Goal: Information Seeking & Learning: Stay updated

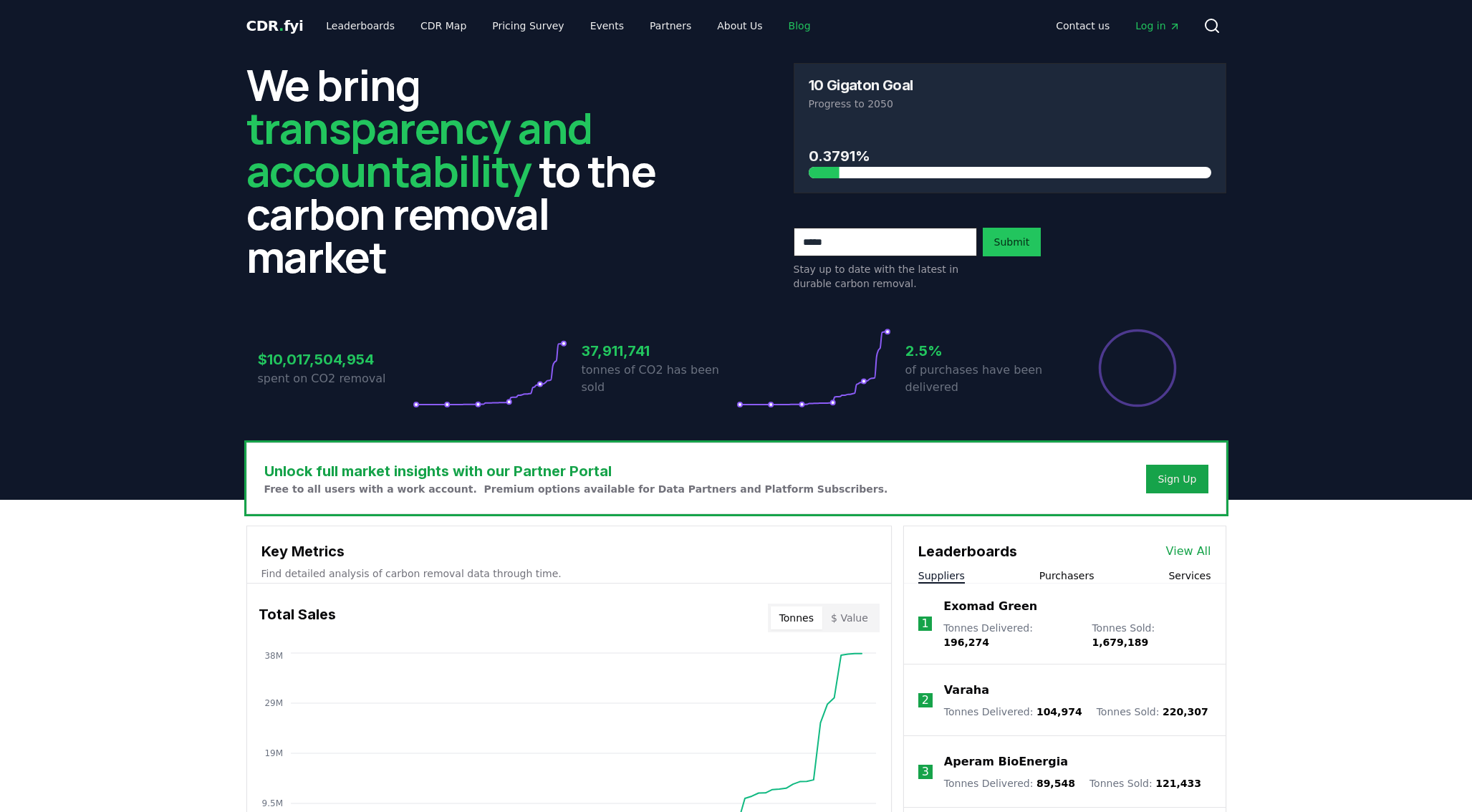
click at [786, 29] on link "Blog" at bounding box center [799, 25] width 45 height 25
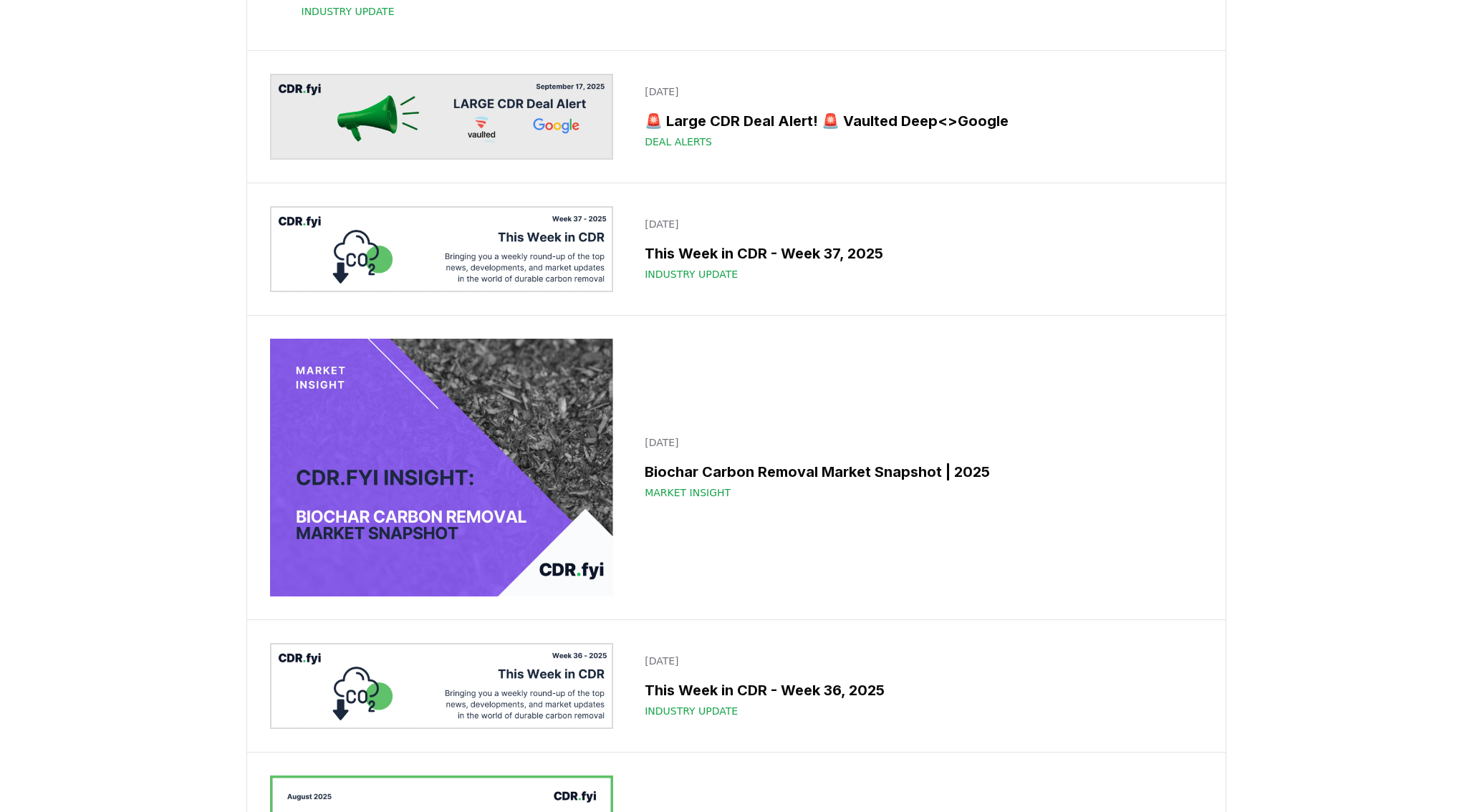
scroll to position [644, 0]
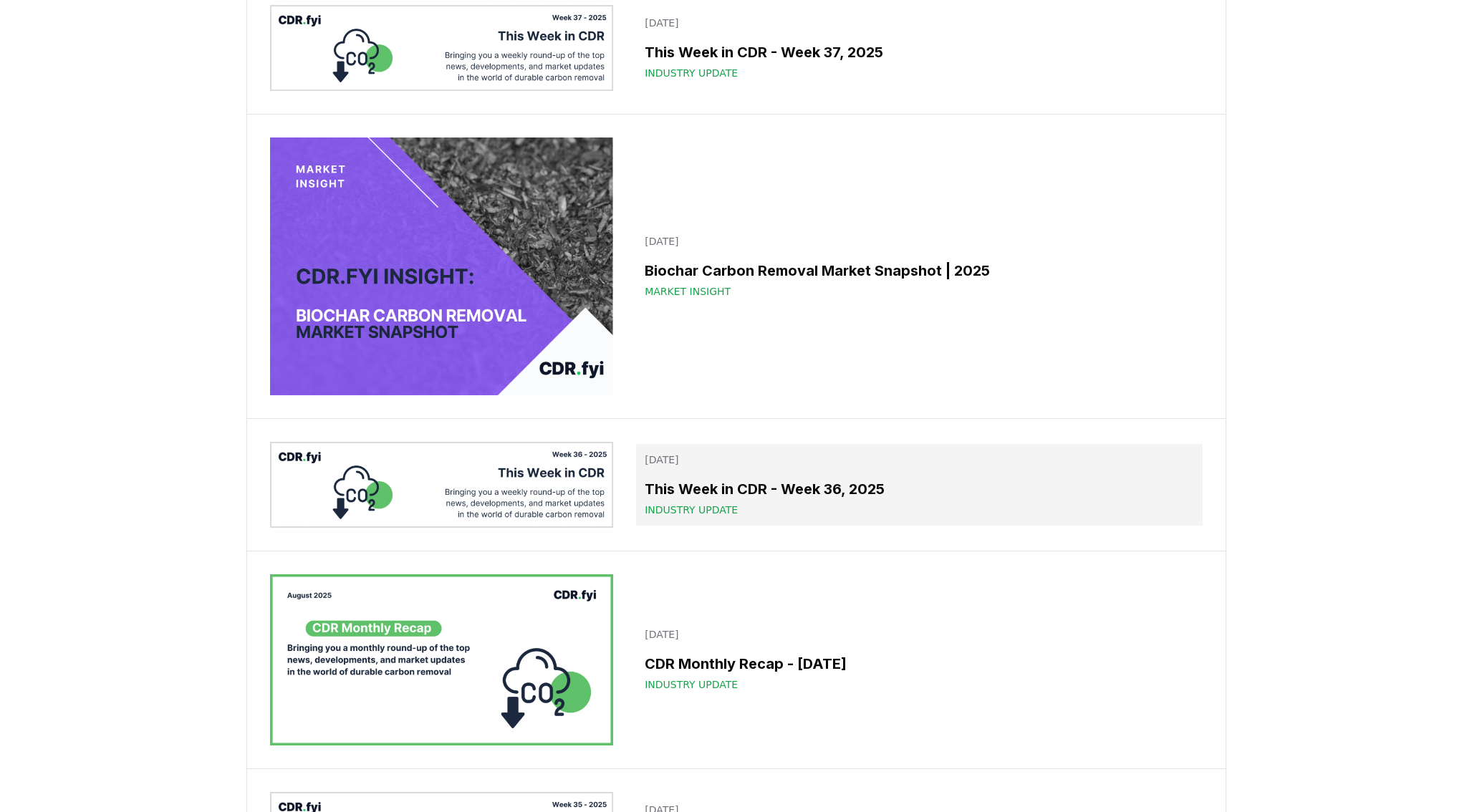
click at [739, 500] on h3 "This Week in CDR - Week 36, 2025" at bounding box center [918, 489] width 548 height 22
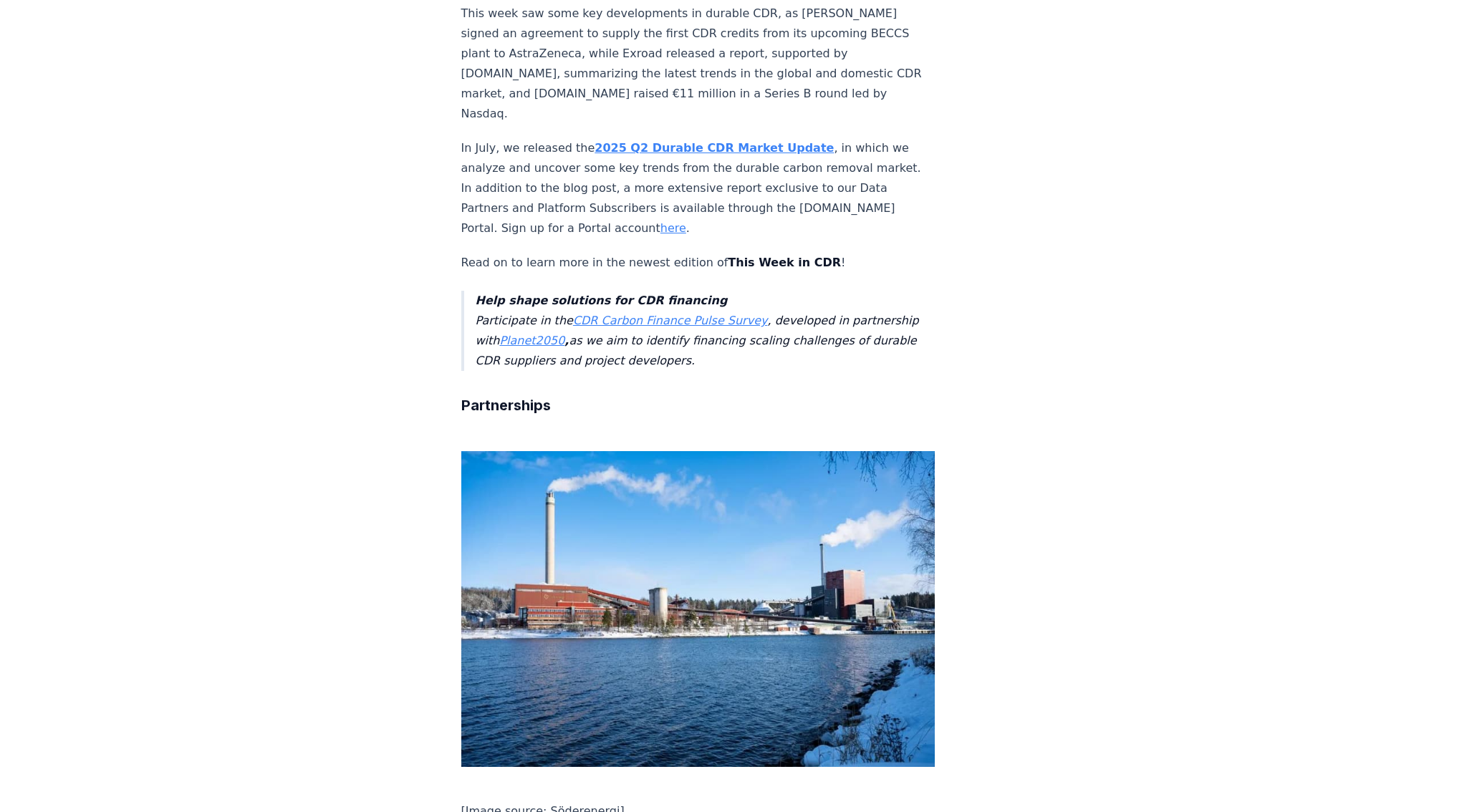
scroll to position [787, 0]
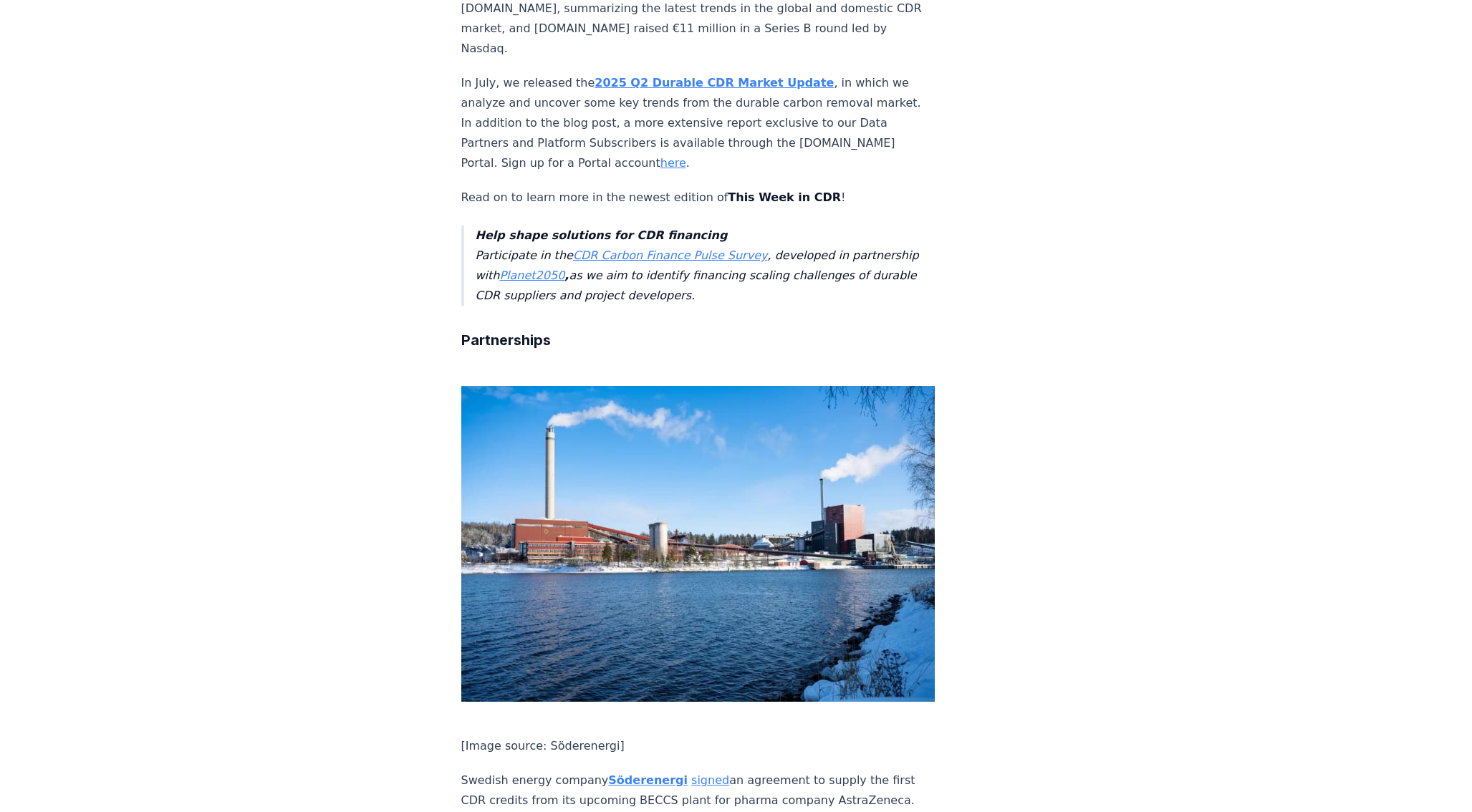
drag, startPoint x: 865, startPoint y: 472, endPoint x: 433, endPoint y: 428, distance: 434.2
copy p "Project developer Planboo and cotton sustainability initiative Better Cotton pa…"
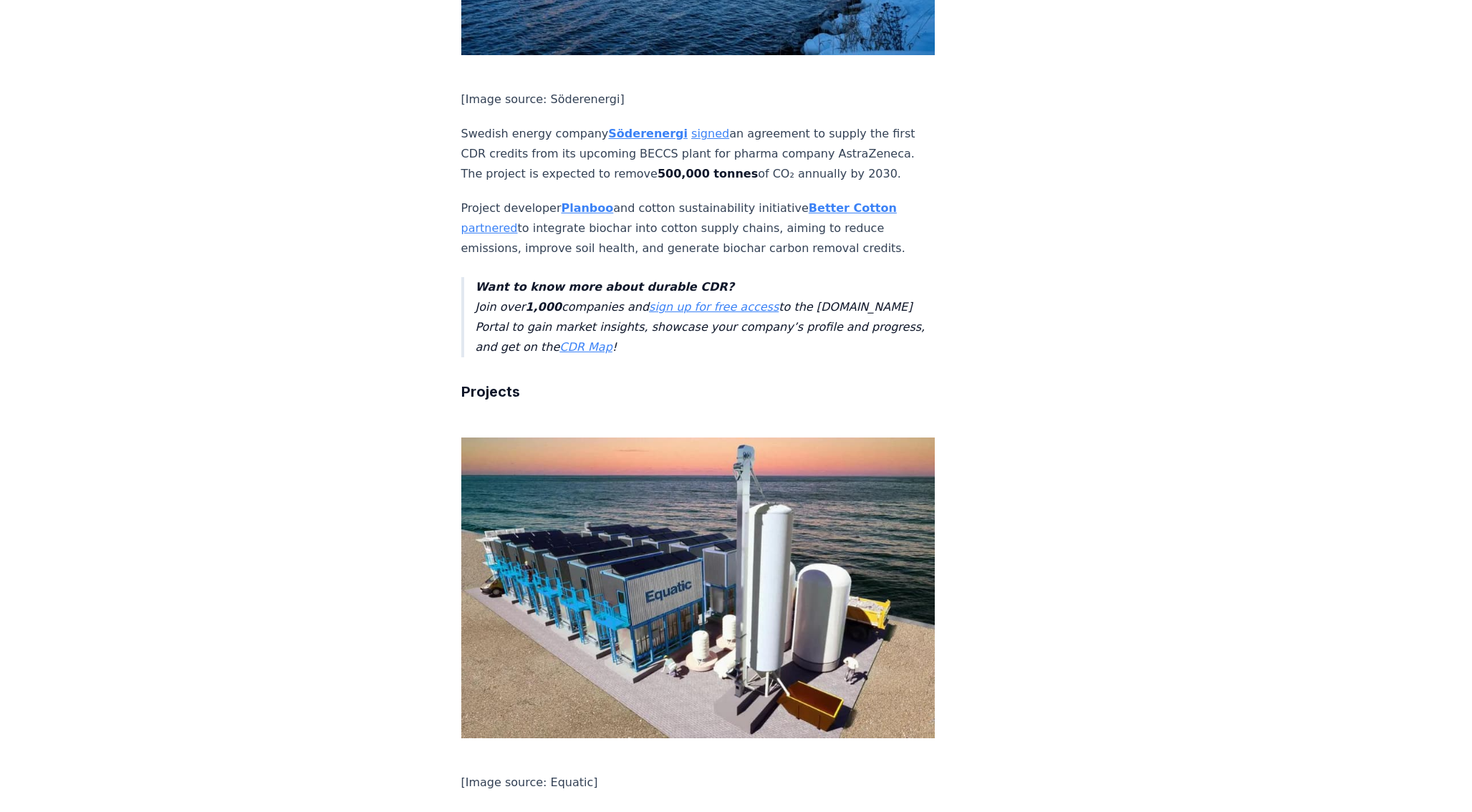
scroll to position [1503, 0]
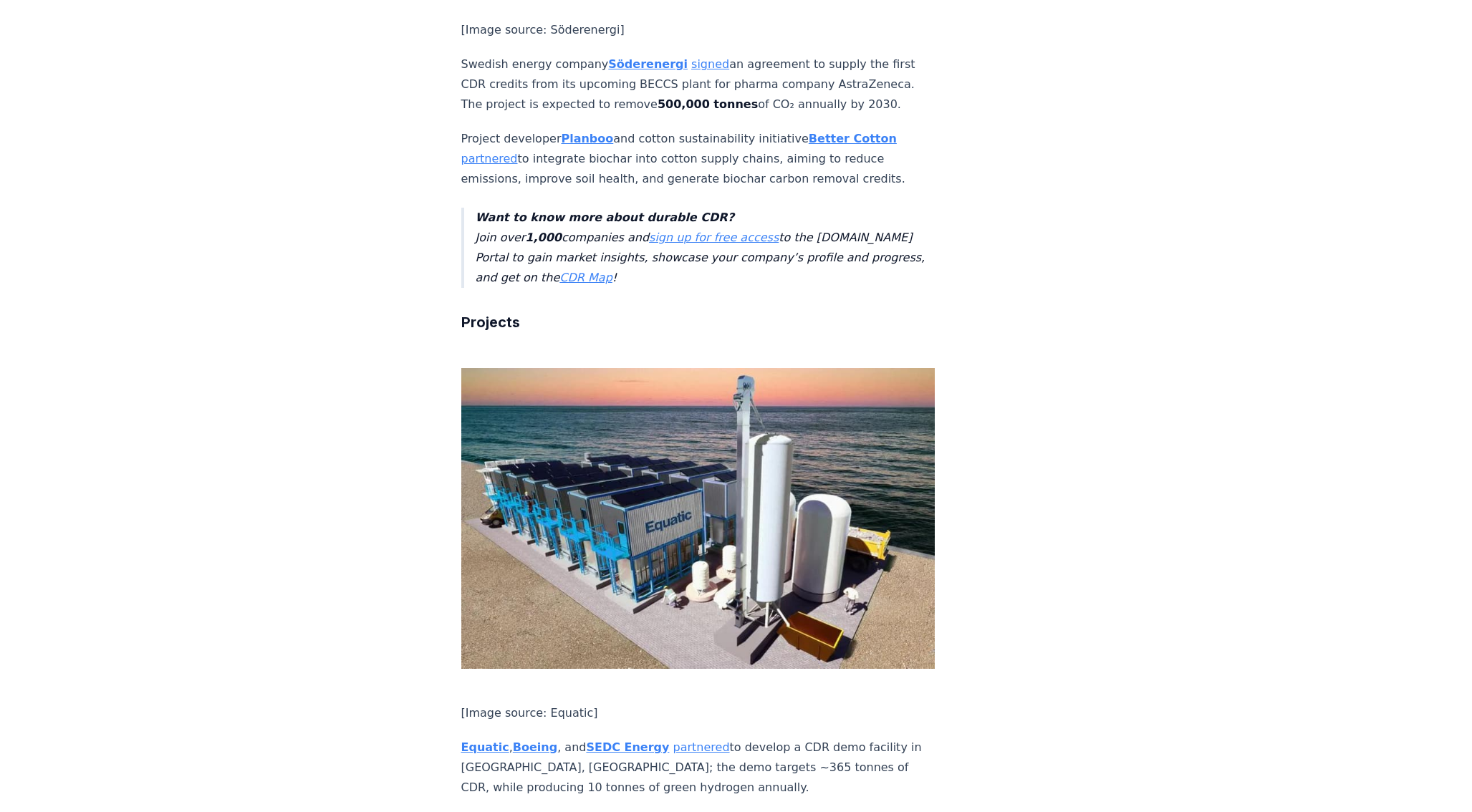
click at [678, 737] on p "Equatic , Boeing , and SEDC Energy partnered to develop a CDR demo facility in …" at bounding box center [697, 767] width 474 height 60
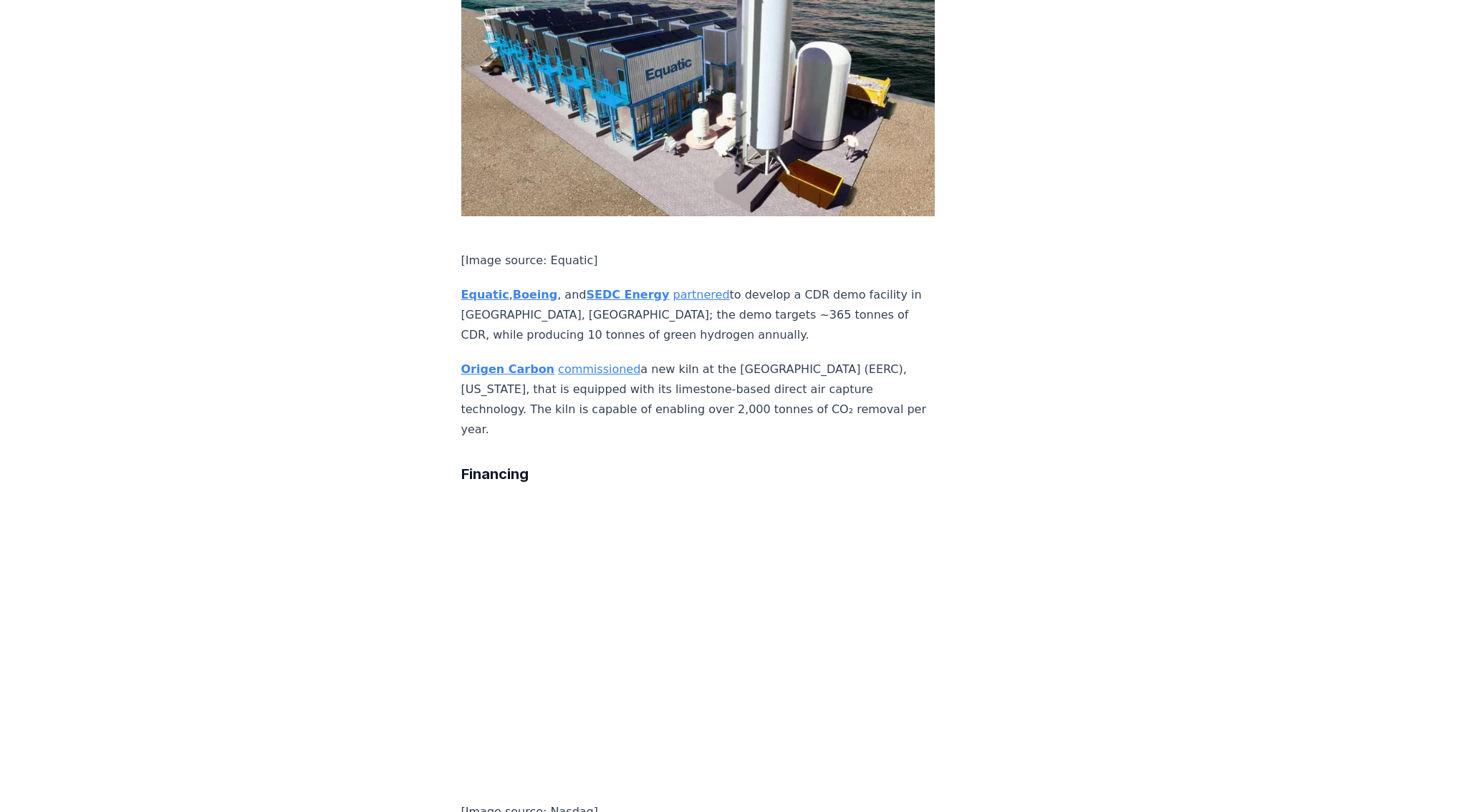
scroll to position [1933, 0]
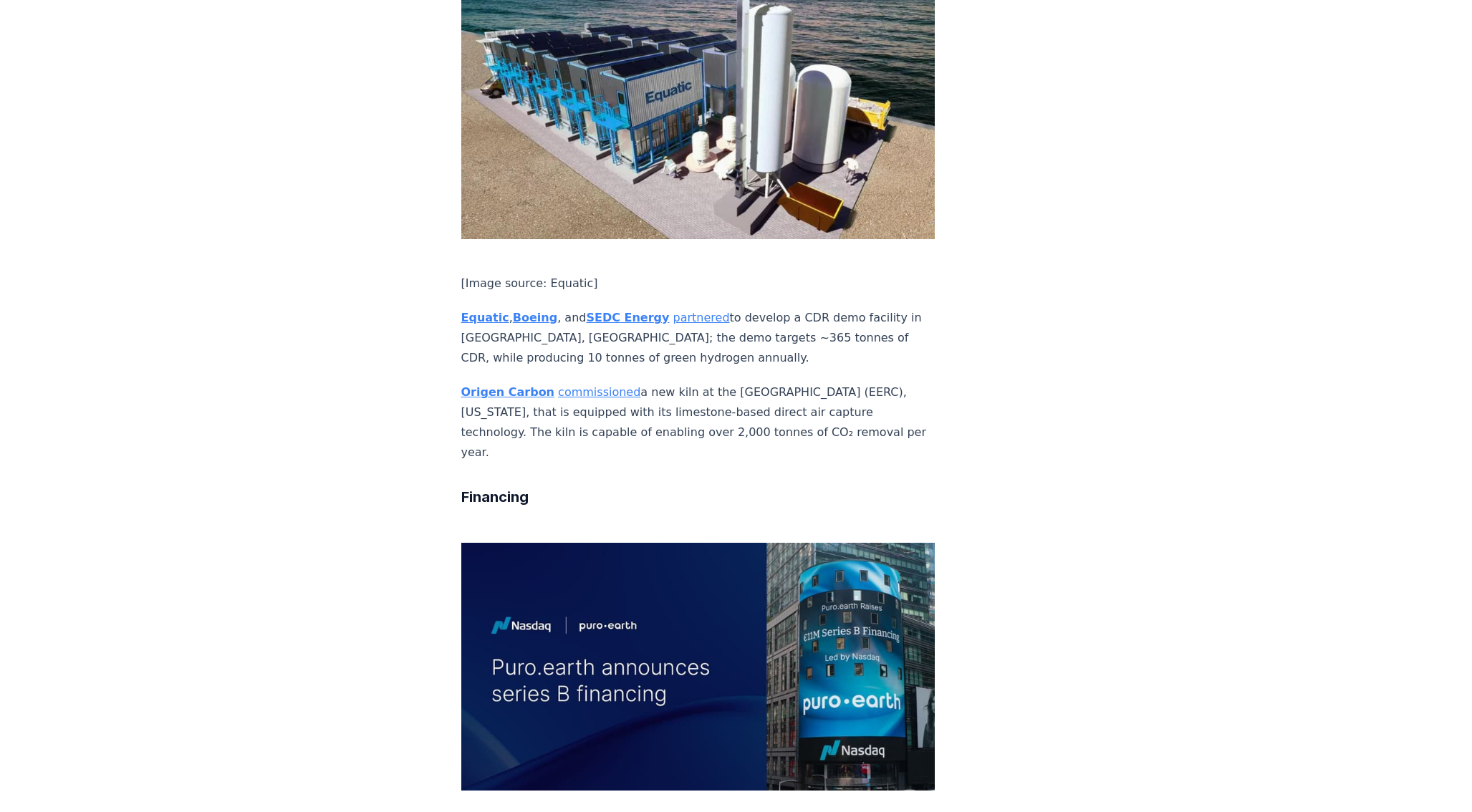
drag, startPoint x: 609, startPoint y: 420, endPoint x: 449, endPoint y: 358, distance: 171.6
click at [449, 358] on div "September 05, 2025 This Week in CDR - Week 36, 2025 We are back with another ed…" at bounding box center [736, 721] width 1002 height 5206
copy p "Puro.earth raised €11 million in a Series B round led by Nasdaq , with Fortum I…"
click at [259, 357] on div "September 05, 2025 This Week in CDR - Week 36, 2025 We are back with another ed…" at bounding box center [736, 721] width 1002 height 5206
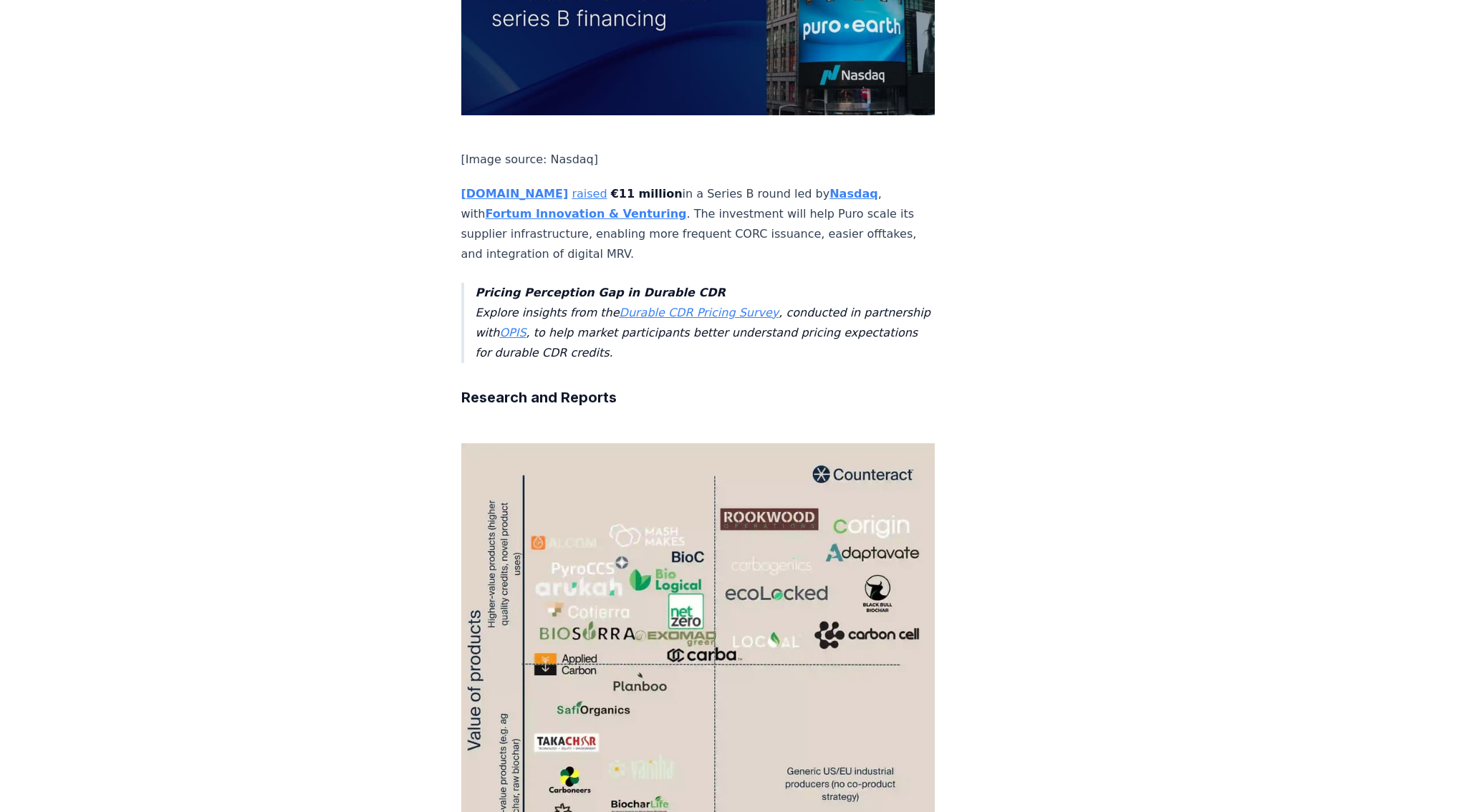
scroll to position [2721, 0]
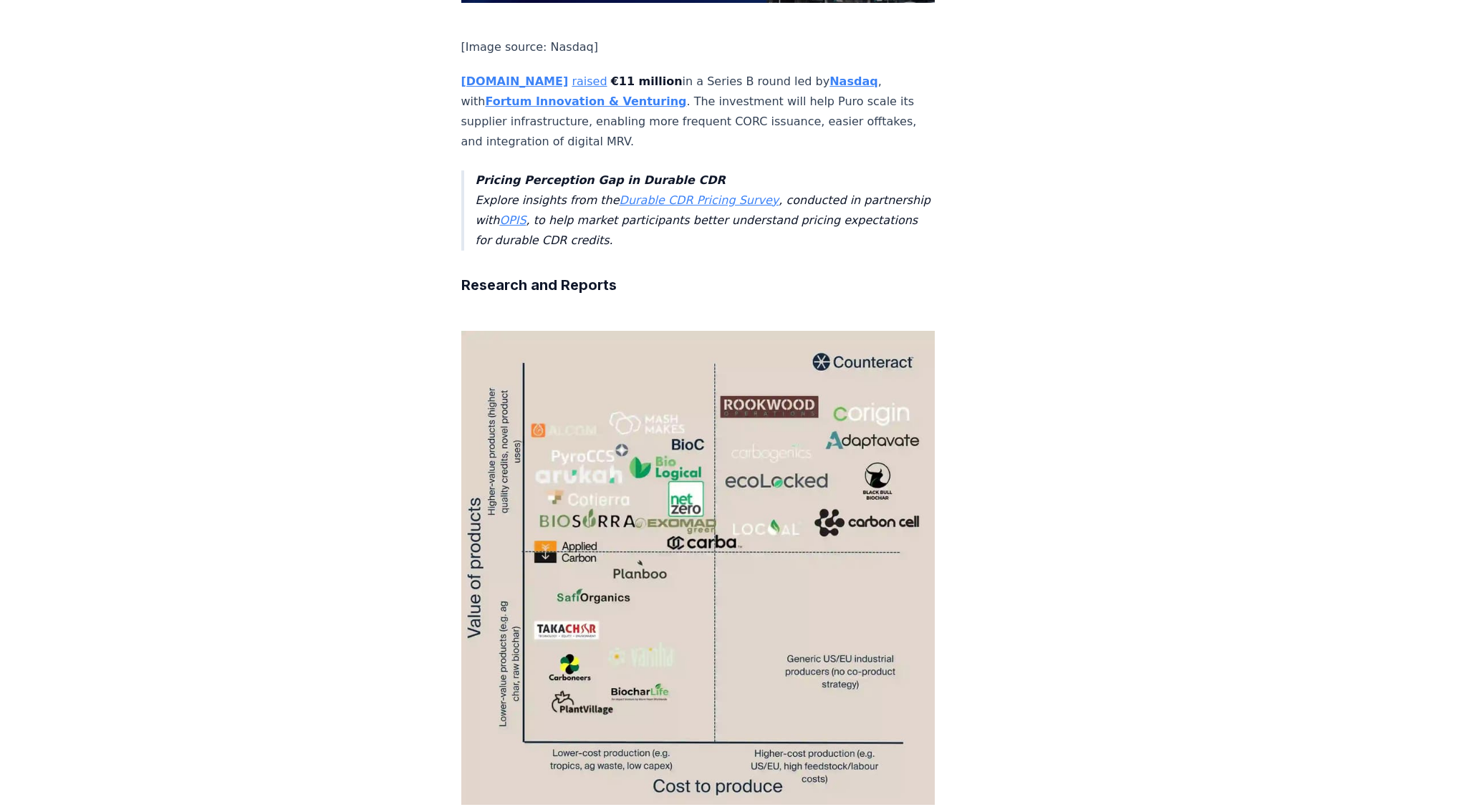
drag, startPoint x: 782, startPoint y: 362, endPoint x: 442, endPoint y: 315, distance: 343.2
copy p "Counteract VC published an article exploring biochar’s economic sweet spot, ana…"
